Goal: Task Accomplishment & Management: Use online tool/utility

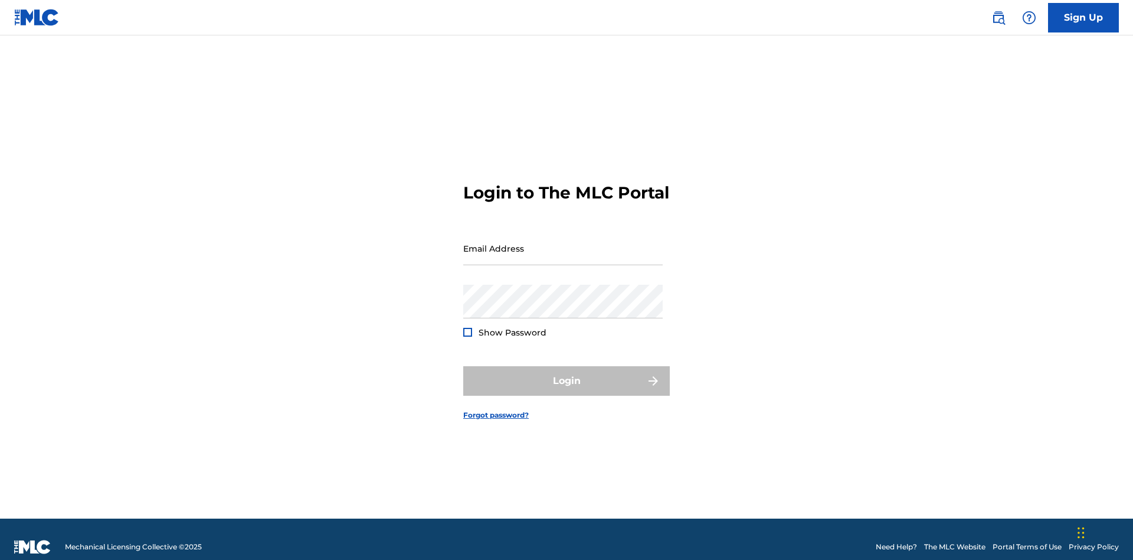
scroll to position [15, 0]
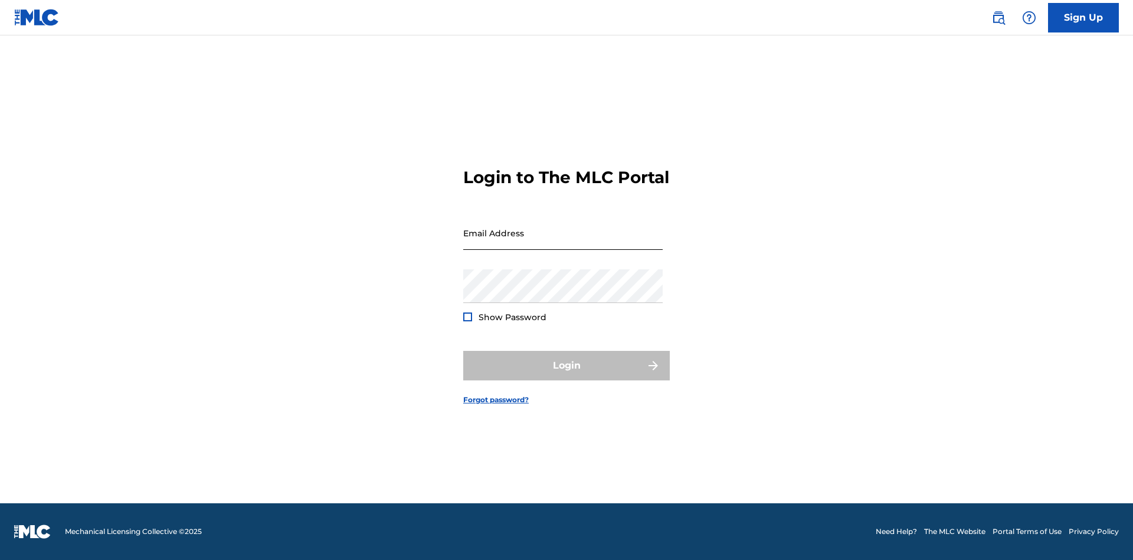
click at [563, 243] on input "Email Address" at bounding box center [563, 233] width 200 height 34
type input "[PERSON_NAME][EMAIL_ADDRESS][PERSON_NAME][DOMAIN_NAME]"
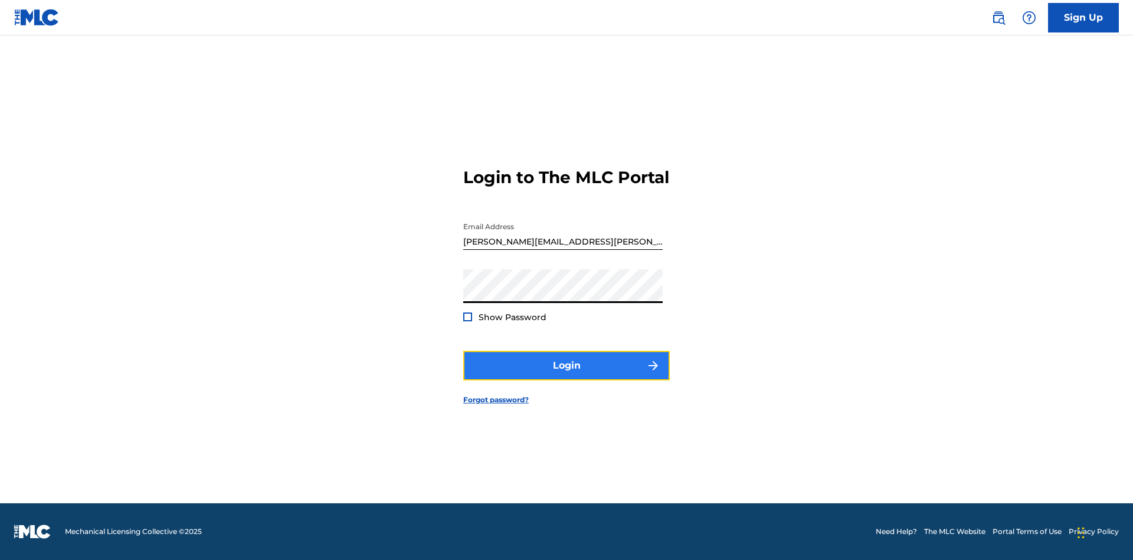
click at [567, 375] on button "Login" at bounding box center [566, 366] width 207 height 30
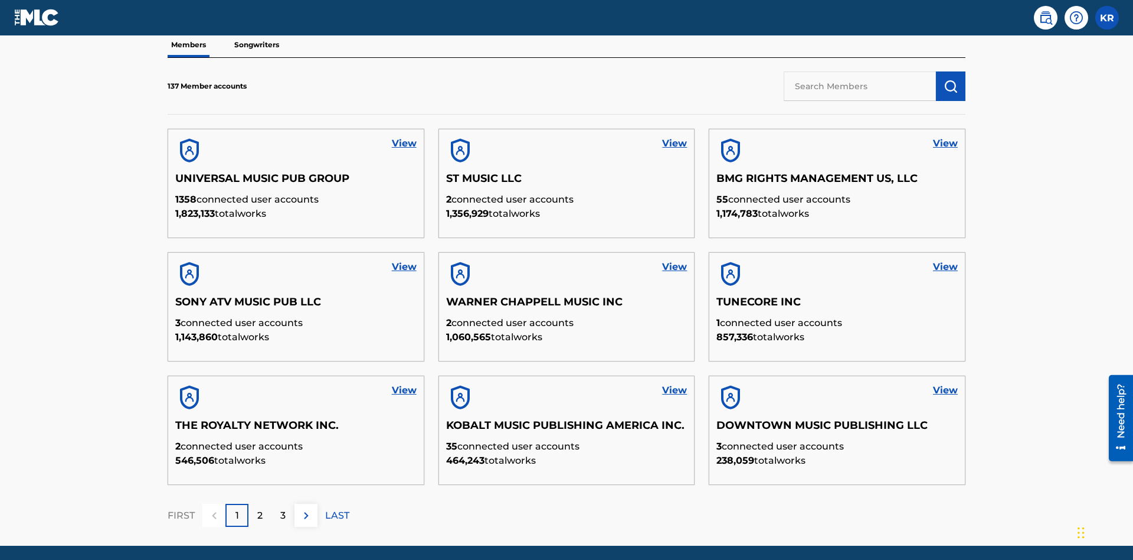
click at [860, 86] on input "text" at bounding box center [860, 86] width 152 height 30
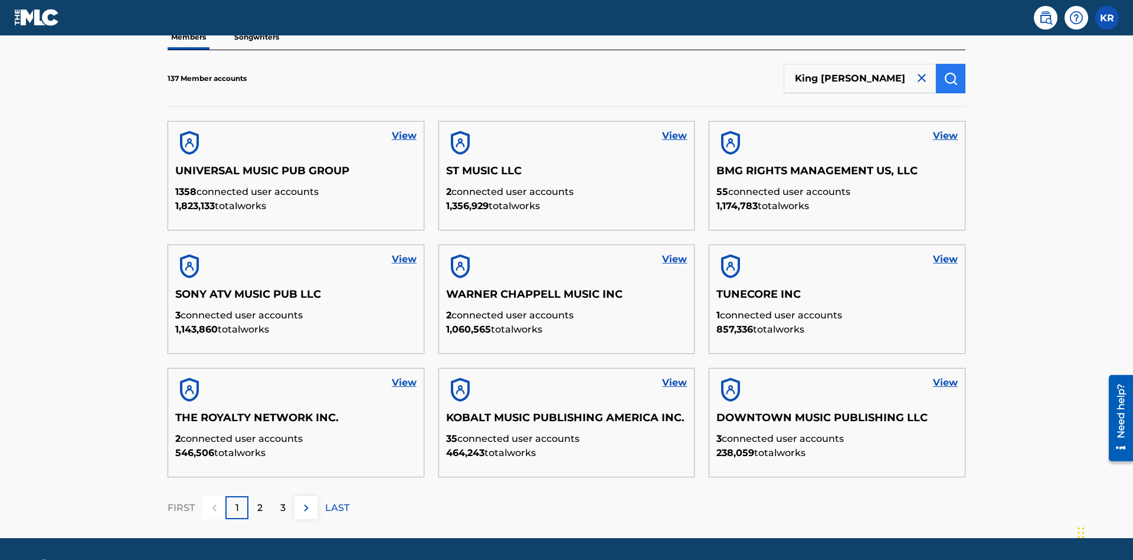
type input "King [PERSON_NAME]"
click at [951, 78] on img "submit" at bounding box center [951, 78] width 14 height 14
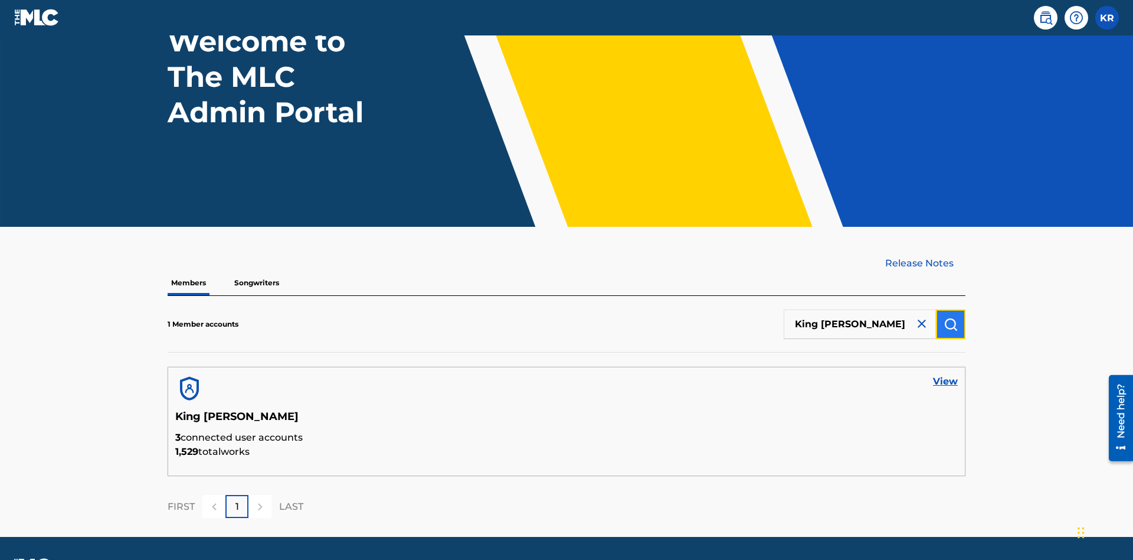
scroll to position [132, 0]
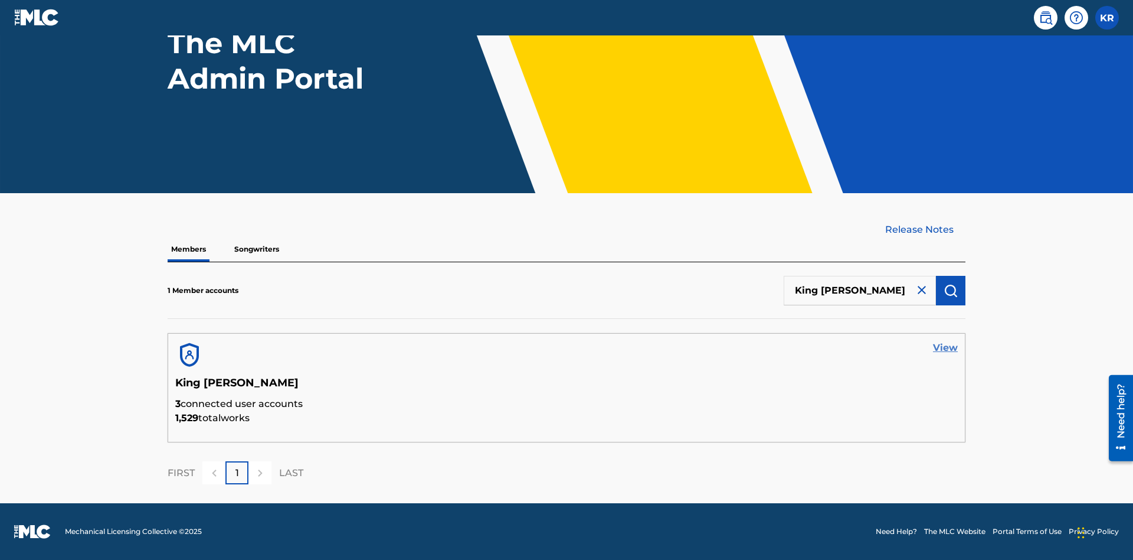
click at [946, 348] on link "View" at bounding box center [945, 348] width 25 height 14
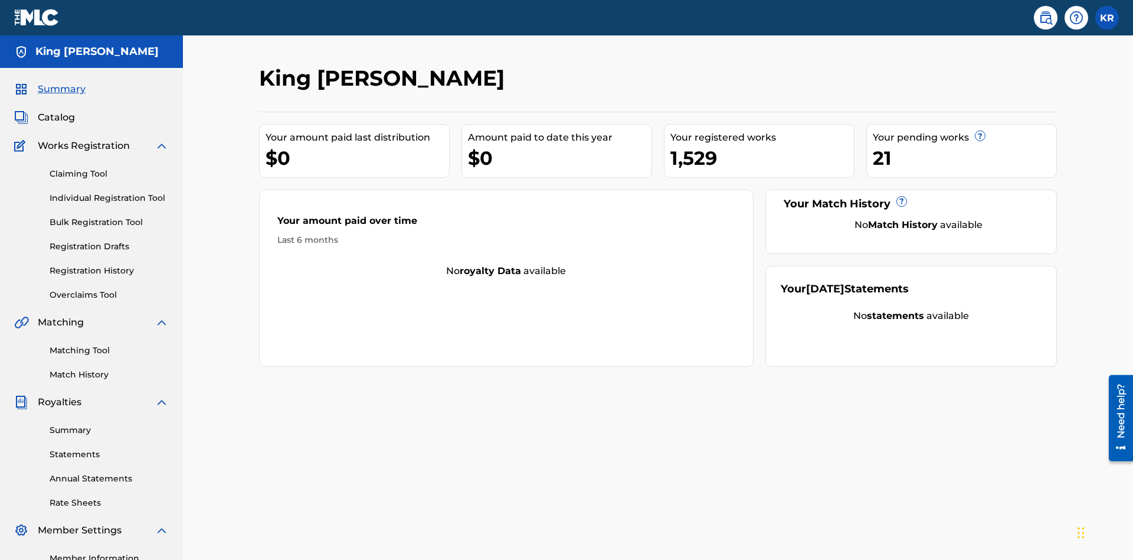
scroll to position [148, 0]
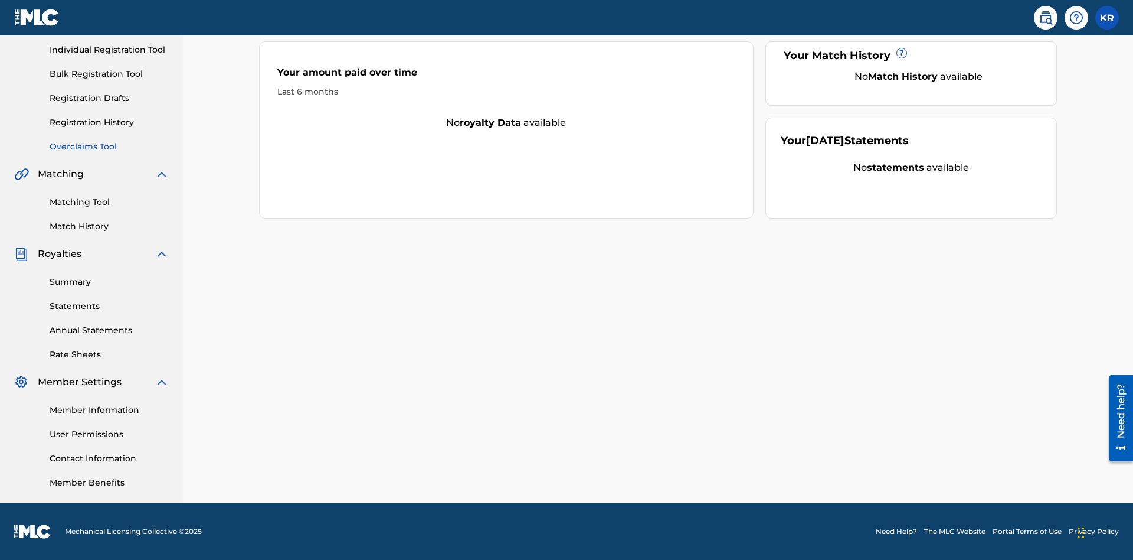
click at [109, 146] on link "Overclaims Tool" at bounding box center [109, 147] width 119 height 12
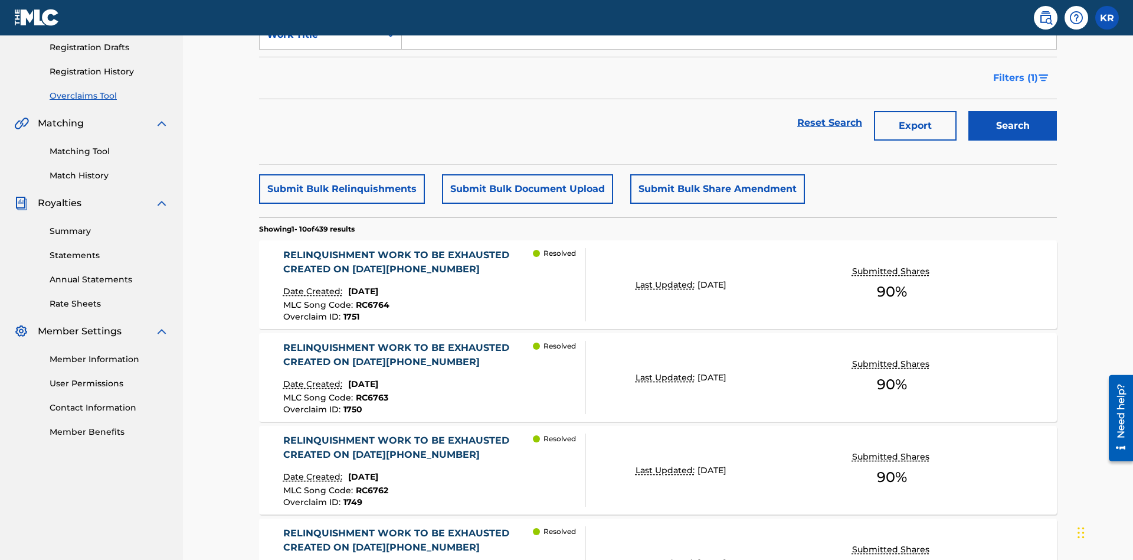
click at [1015, 78] on span "Filters ( 1 )" at bounding box center [1016, 78] width 45 height 14
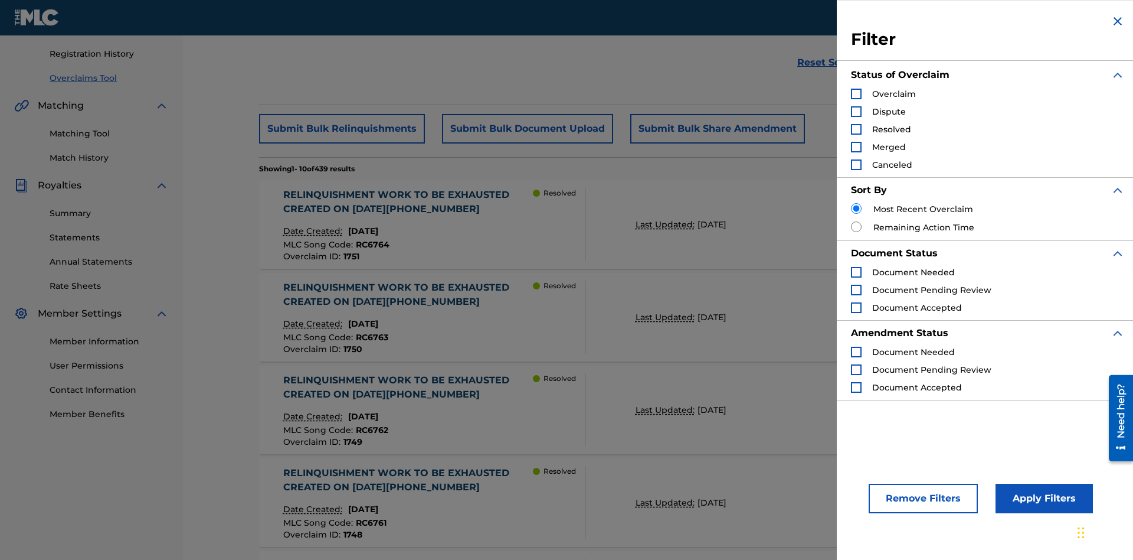
click at [857, 94] on div "Search Form" at bounding box center [856, 94] width 11 height 11
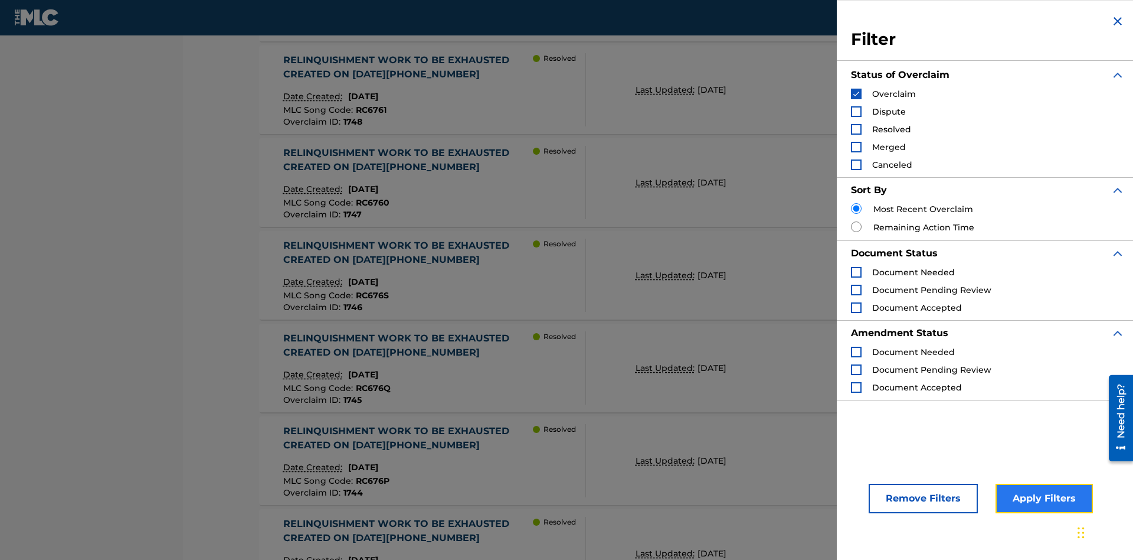
click at [1043, 498] on button "Apply Filters" at bounding box center [1044, 499] width 97 height 30
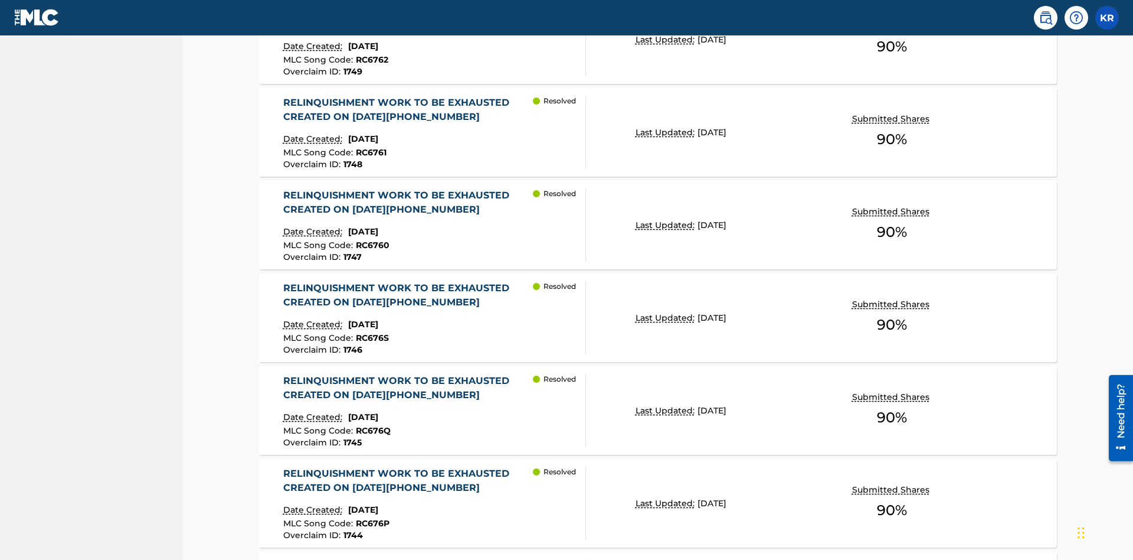
scroll to position [148, 0]
